Goal: Information Seeking & Learning: Find specific fact

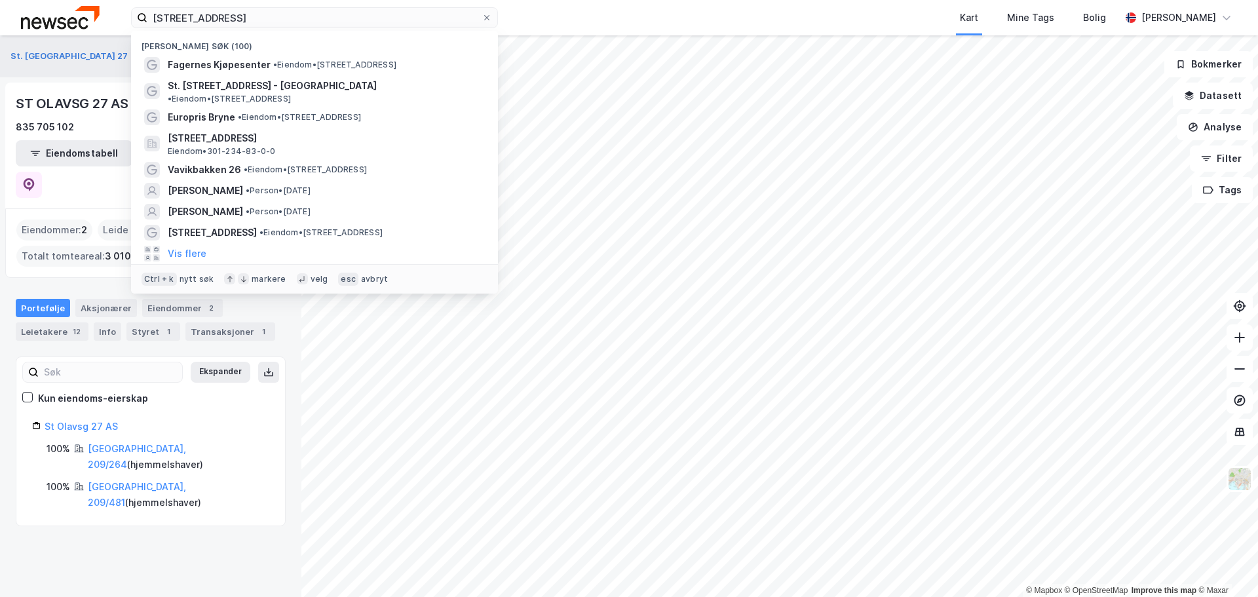
click at [185, 14] on input "[STREET_ADDRESS]" at bounding box center [314, 18] width 334 height 20
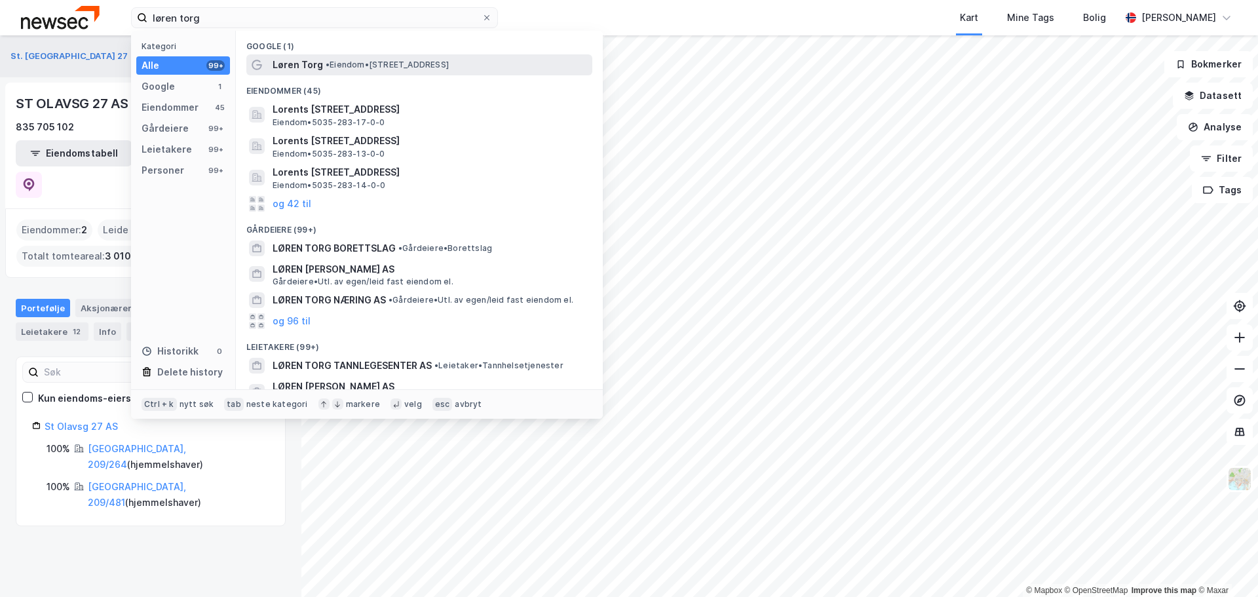
click at [359, 65] on span "• Eiendom • [STREET_ADDRESS]" at bounding box center [387, 65] width 123 height 10
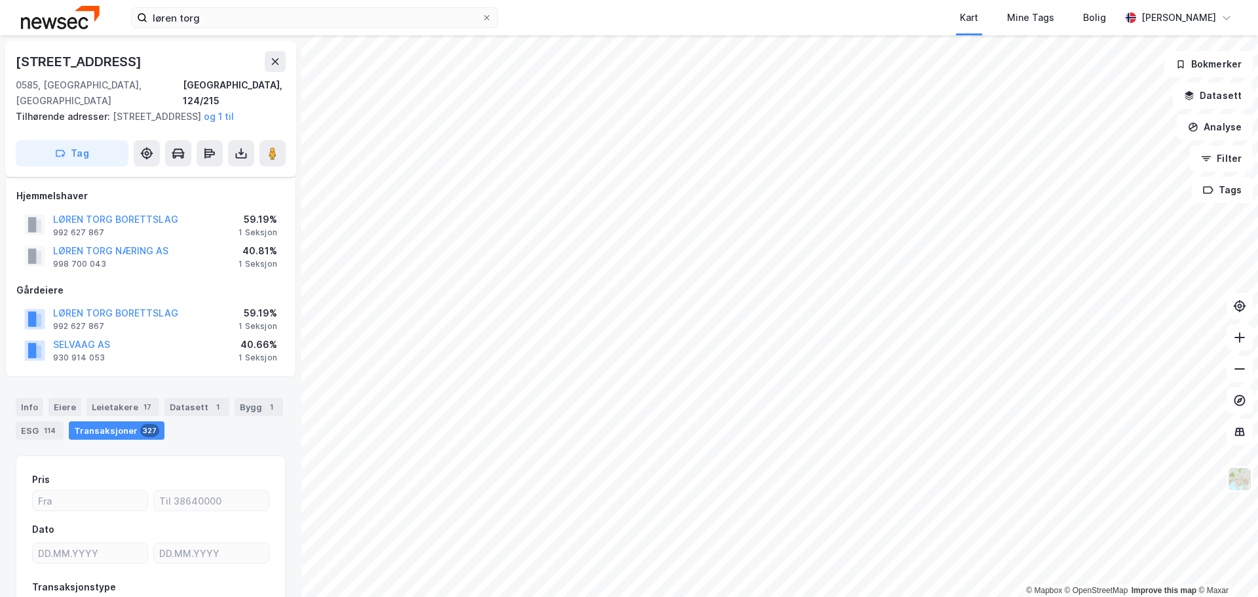
scroll to position [104, 0]
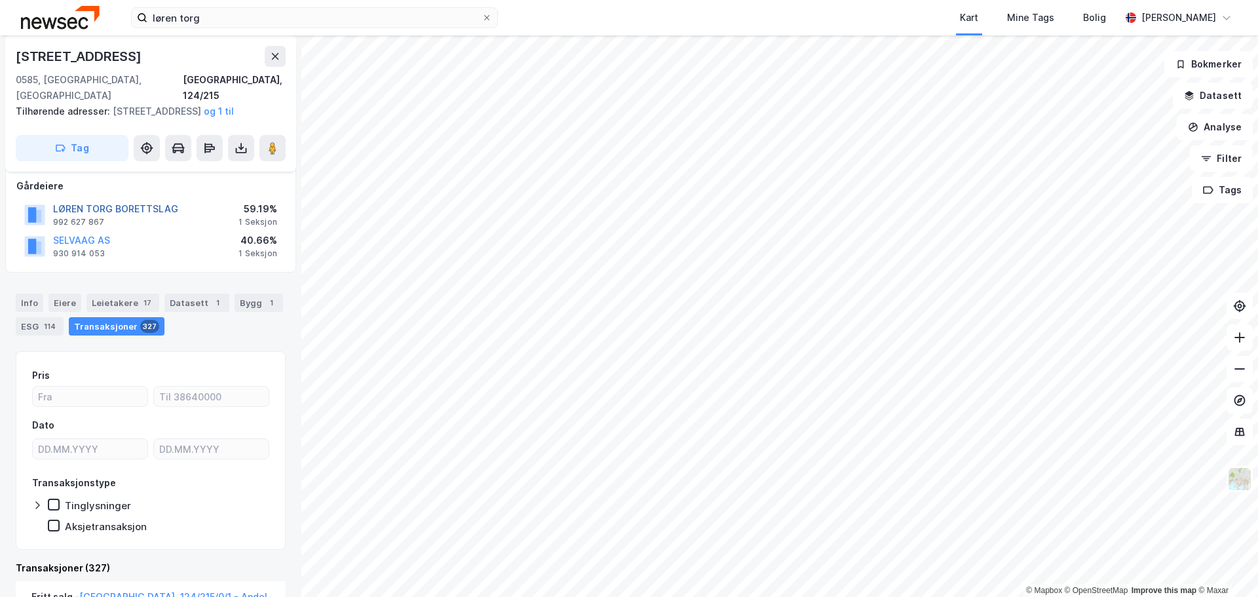
click at [0, 0] on button "LØREN TORG BORETTSLAG" at bounding box center [0, 0] width 0 height 0
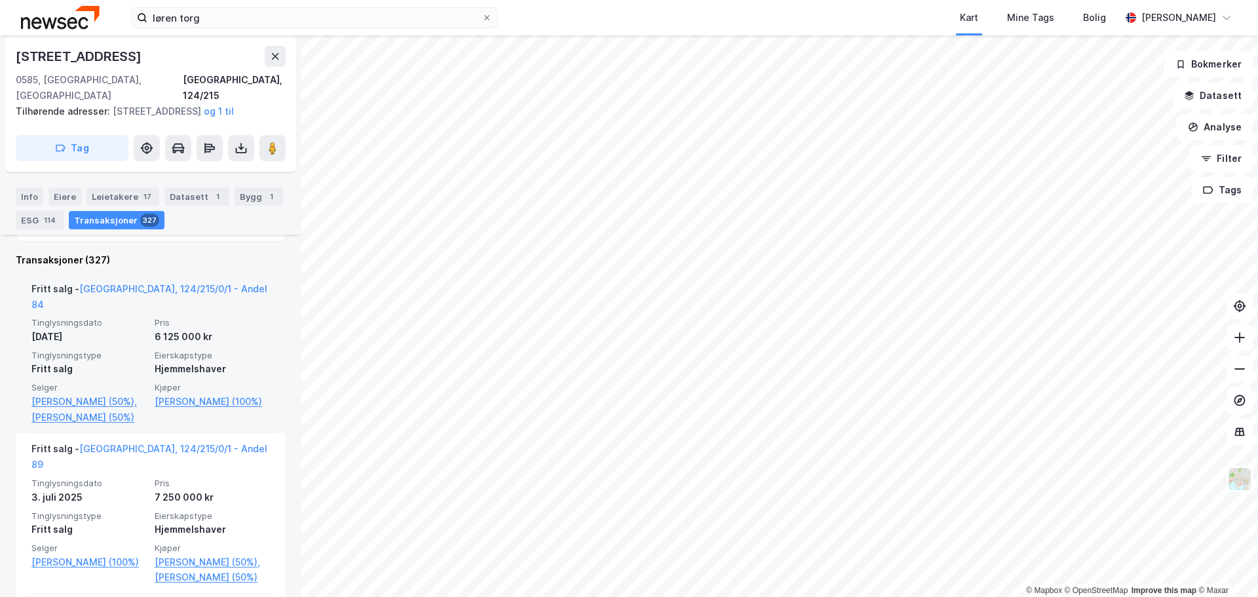
scroll to position [432, 0]
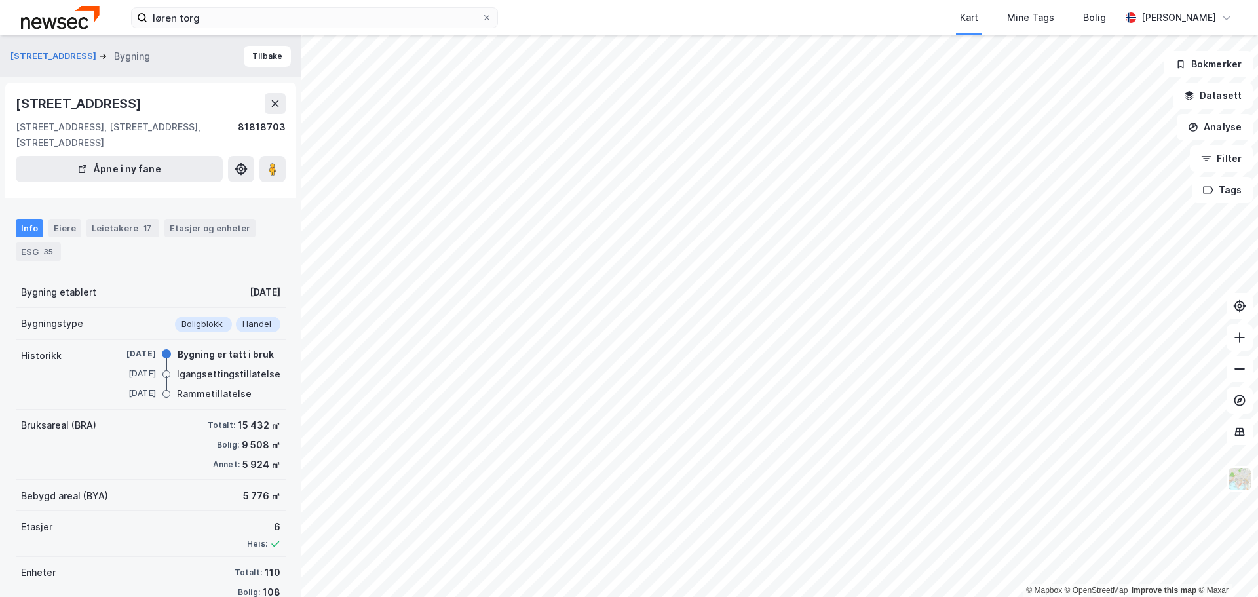
scroll to position [47, 0]
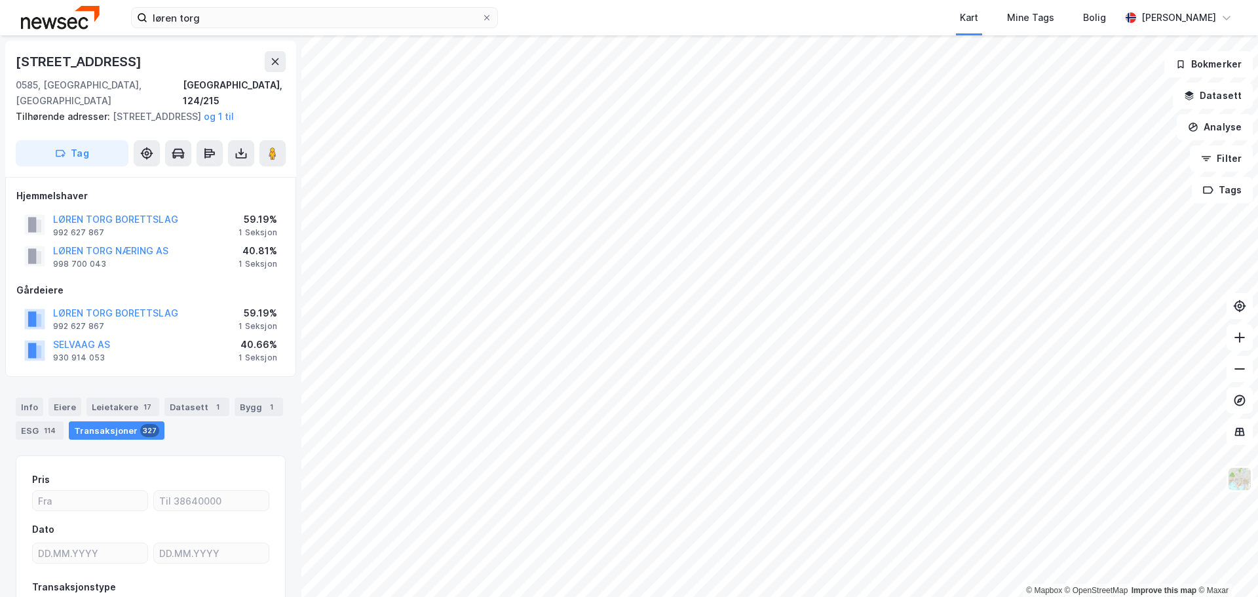
scroll to position [47, 0]
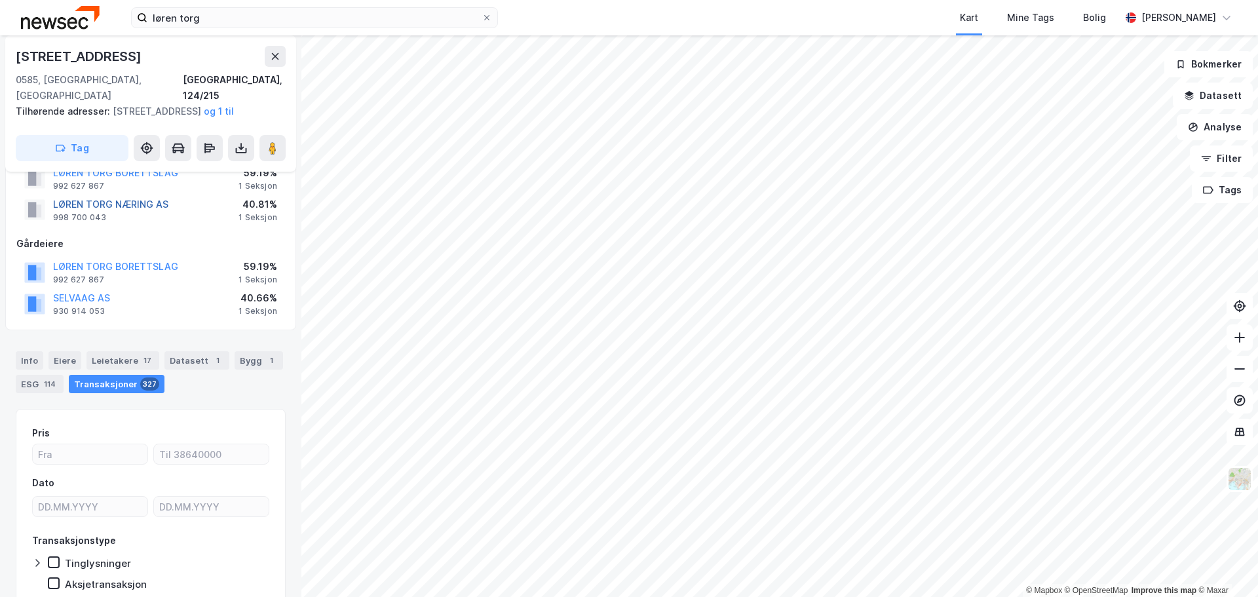
click at [0, 0] on button "LØREN TORG NÆRING AS" at bounding box center [0, 0] width 0 height 0
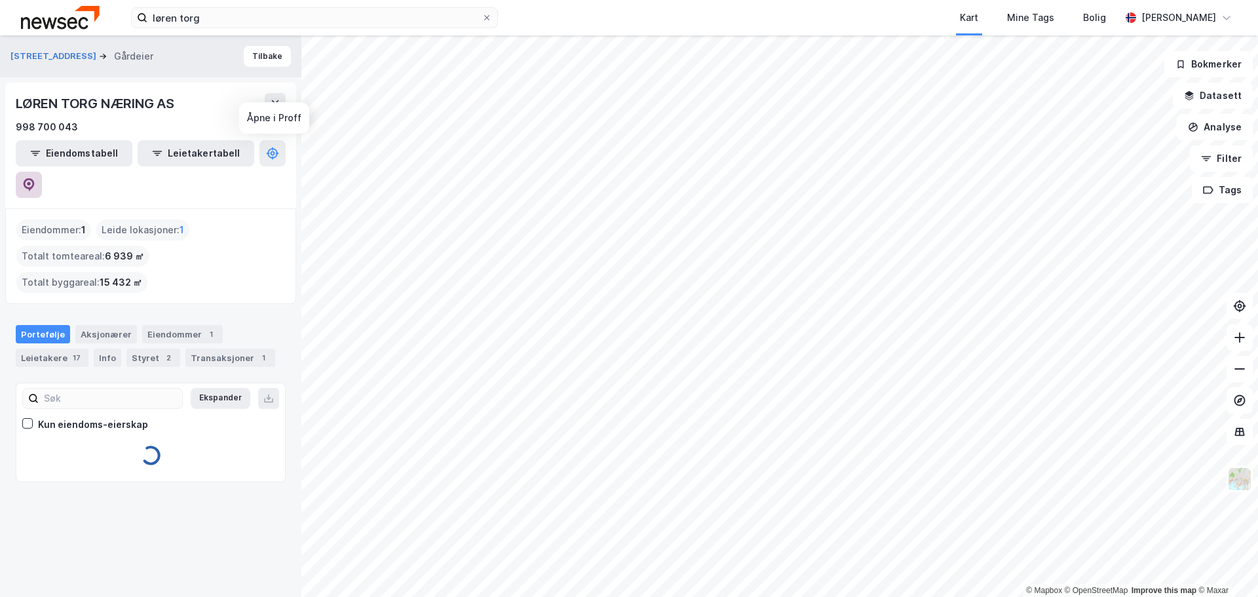
click at [42, 172] on button at bounding box center [29, 185] width 26 height 26
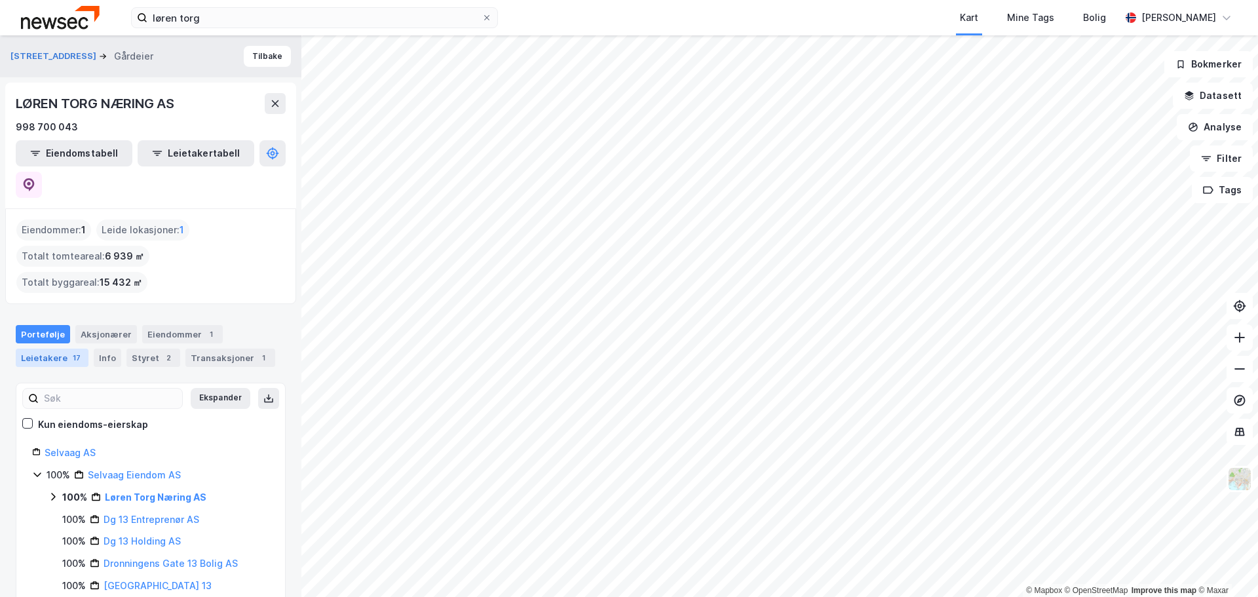
click at [41, 349] on div "Leietakere 17" at bounding box center [52, 358] width 73 height 18
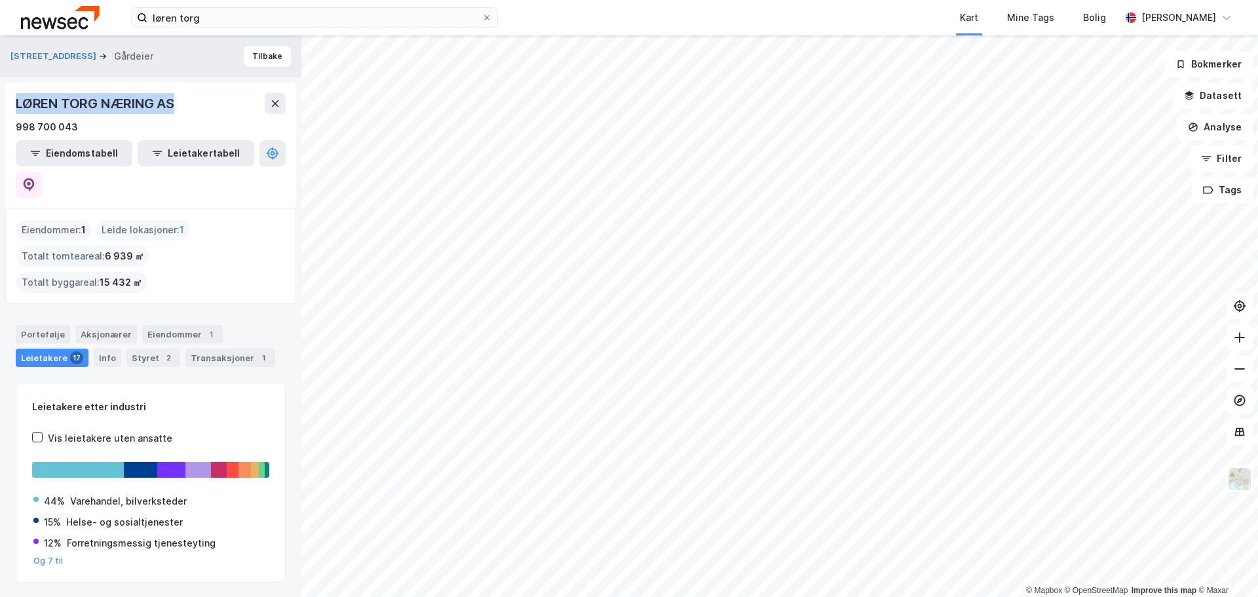
drag, startPoint x: 176, startPoint y: 107, endPoint x: 11, endPoint y: 105, distance: 164.5
click at [11, 105] on div "LØREN TORG NÆRING AS 998 700 043 Eiendomstabell Leietakertabell" at bounding box center [150, 146] width 291 height 126
copy div "LØREN TORG NÆRING AS"
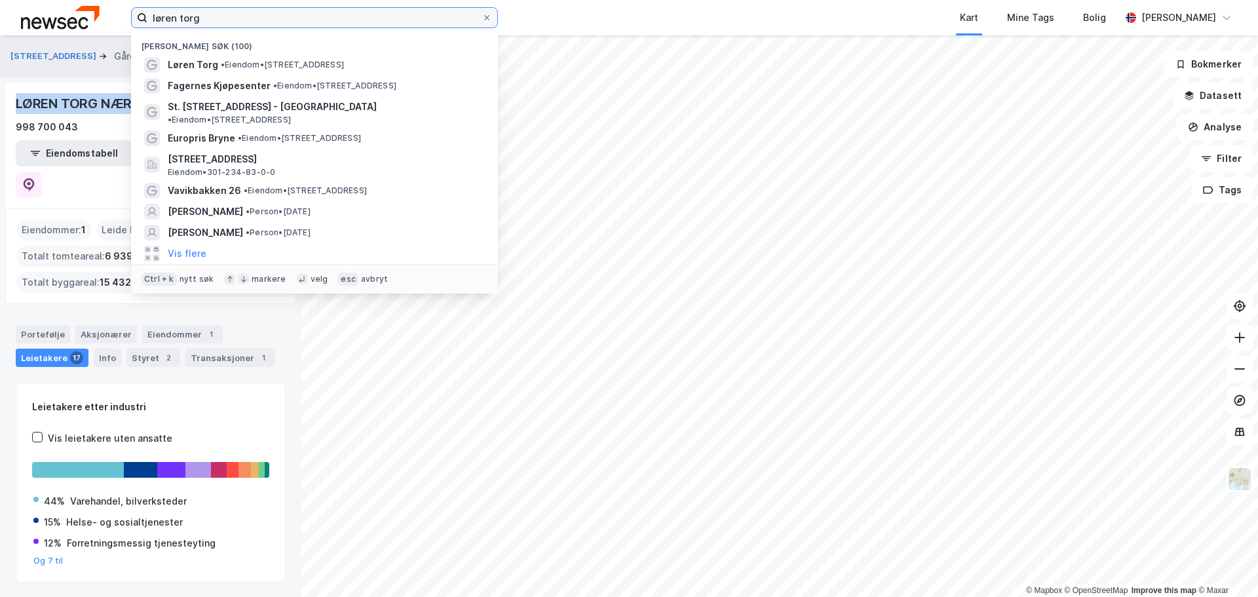
click at [211, 9] on input "løren torg" at bounding box center [314, 18] width 334 height 20
click at [212, 10] on input "løren torg" at bounding box center [314, 18] width 334 height 20
click at [290, 15] on input "løren torg" at bounding box center [314, 18] width 334 height 20
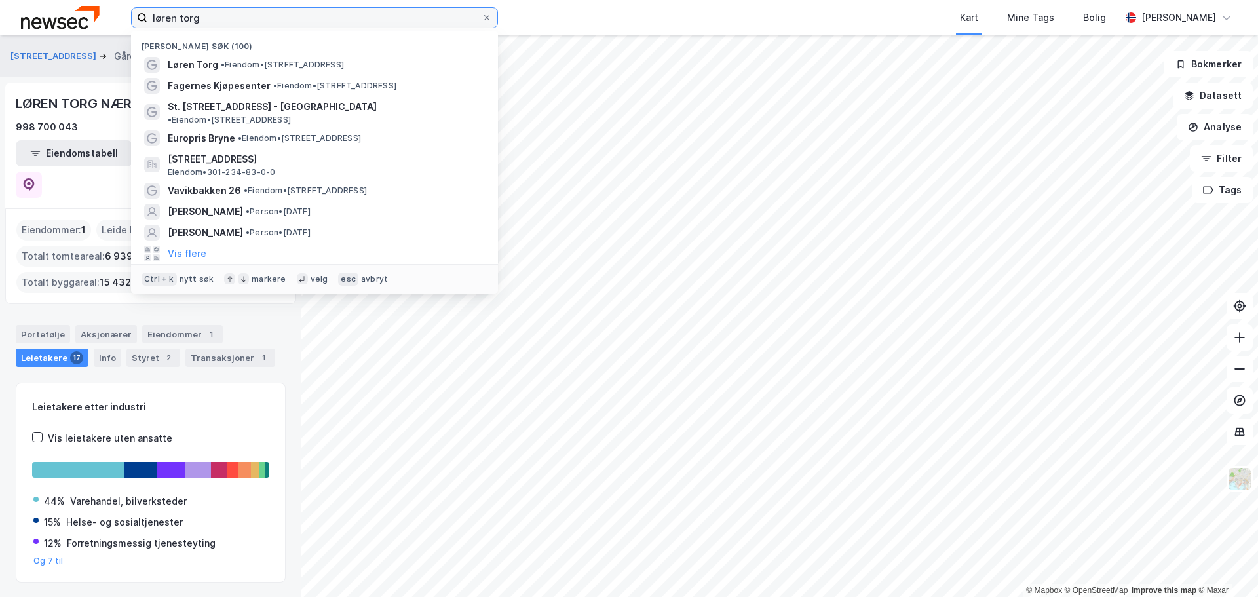
click at [290, 15] on input "løren torg" at bounding box center [314, 18] width 334 height 20
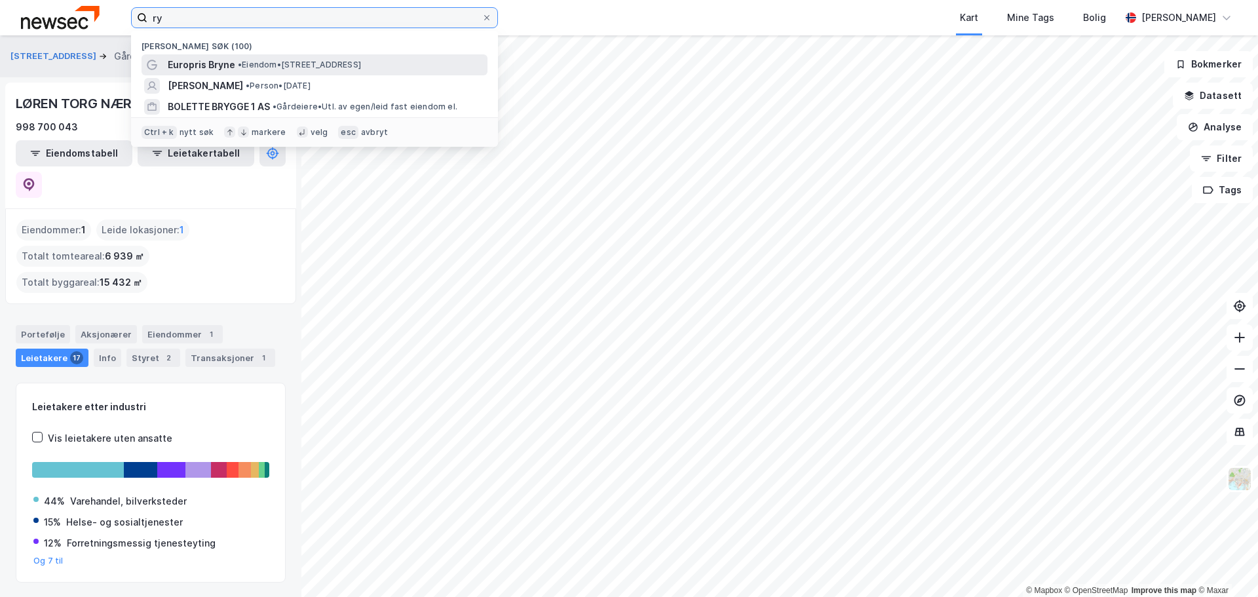
type input "ry"
click at [309, 62] on span "• Eiendom • Reevegen 13, 4340 Bryne" at bounding box center [299, 65] width 123 height 10
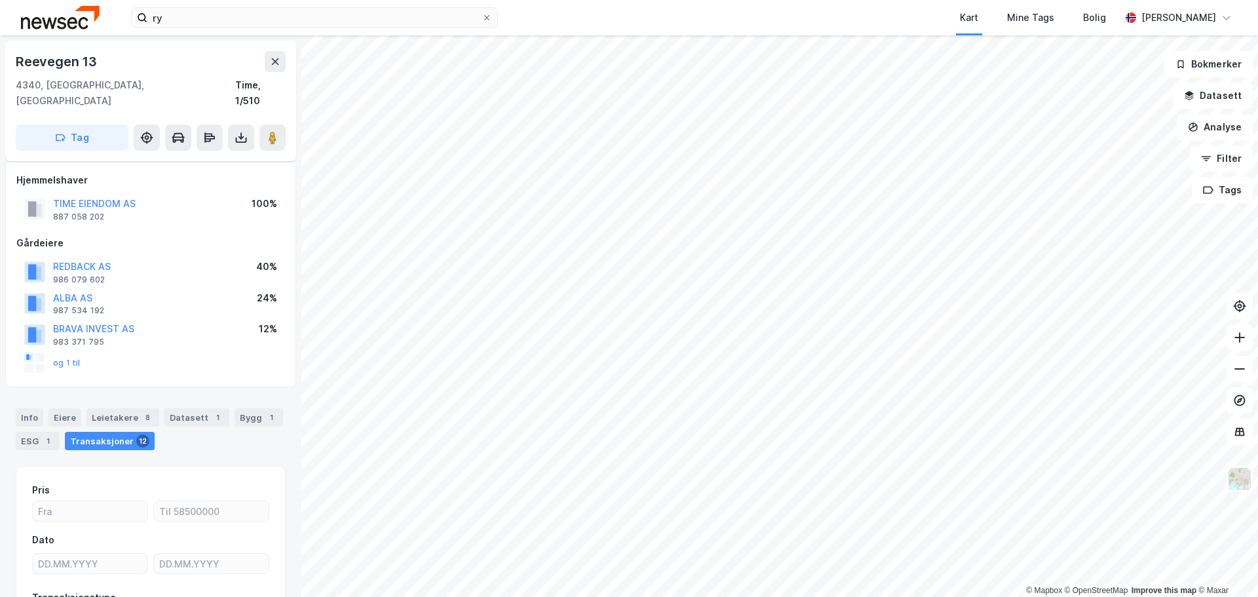
scroll to position [47, 0]
